Goal: Task Accomplishment & Management: Manage account settings

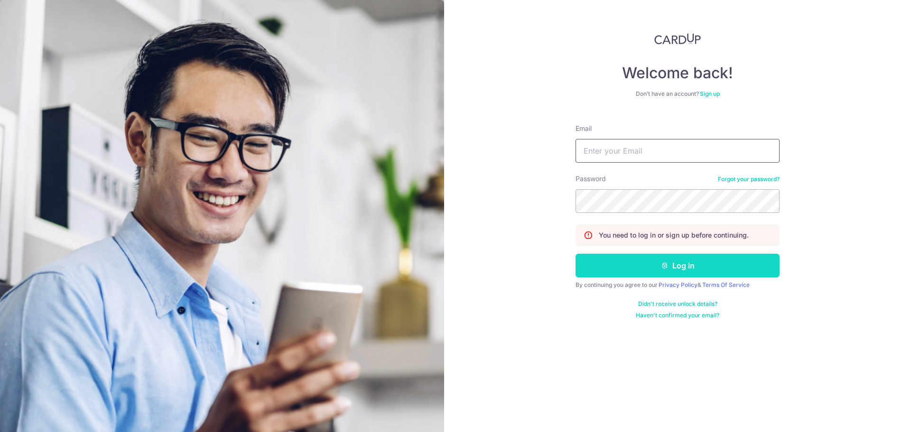
type input "[PERSON_NAME][EMAIL_ADDRESS][PERSON_NAME][DOMAIN_NAME]"
click at [629, 272] on button "Log in" at bounding box center [678, 266] width 204 height 24
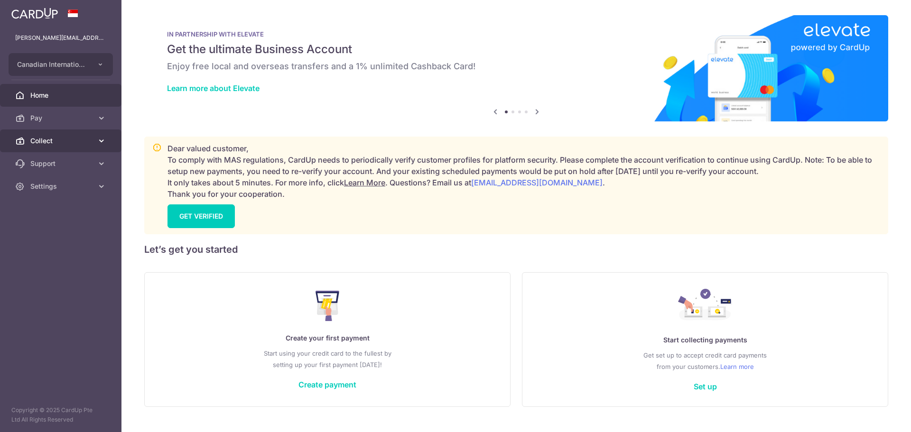
click at [37, 136] on link "Collect" at bounding box center [60, 141] width 121 height 23
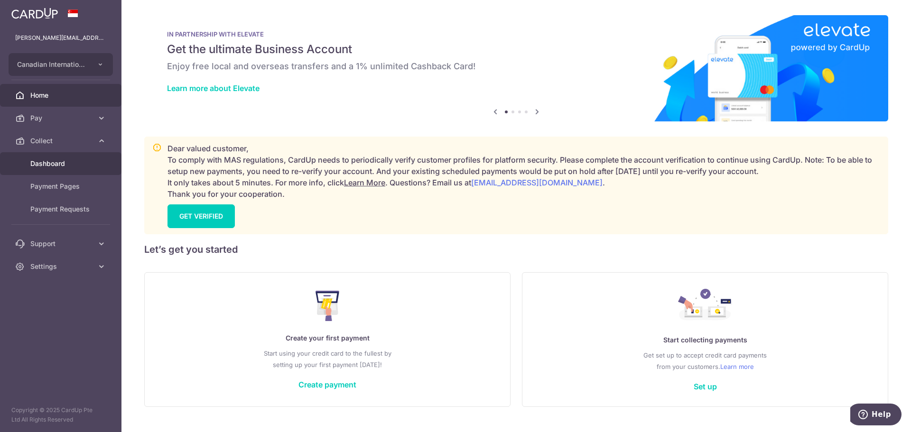
click at [38, 158] on link "Dashboard" at bounding box center [60, 163] width 121 height 23
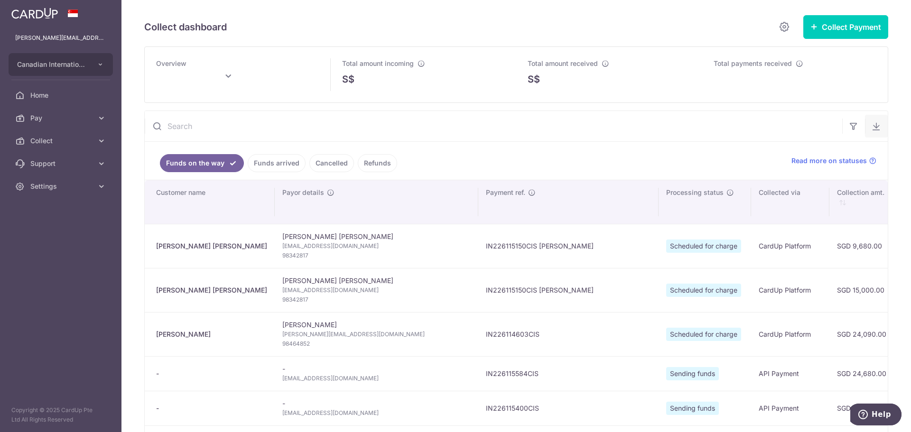
click at [877, 127] on button "button" at bounding box center [876, 126] width 23 height 23
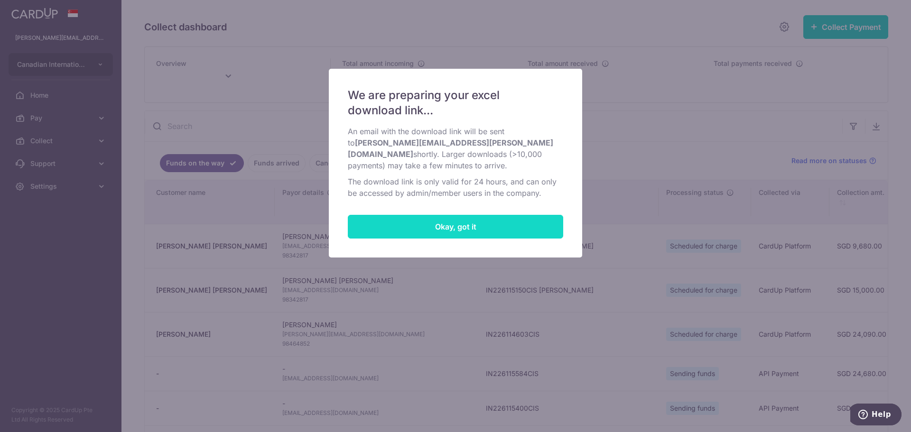
click at [427, 215] on button "Okay, got it" at bounding box center [455, 227] width 215 height 24
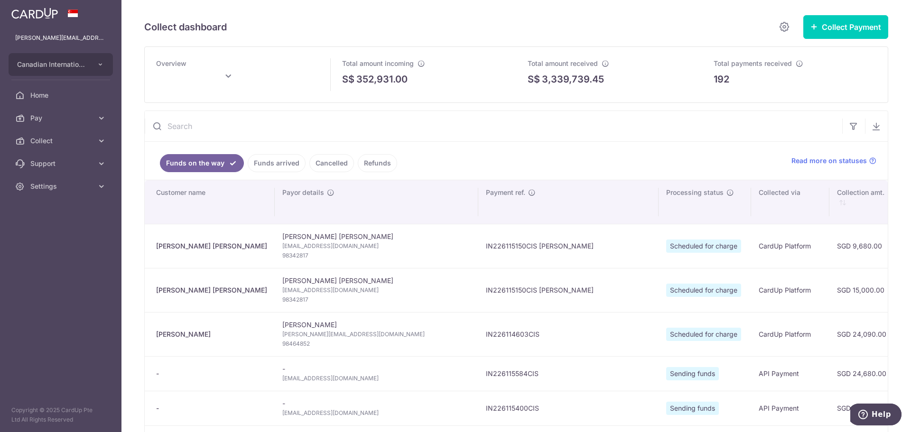
type input "[DATE]"
